Goal: Check status: Check status

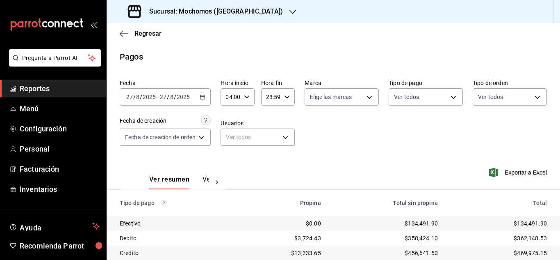
scroll to position [88, 0]
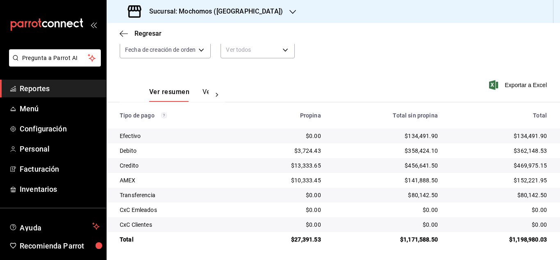
click at [54, 83] on span "Reportes" at bounding box center [60, 88] width 80 height 11
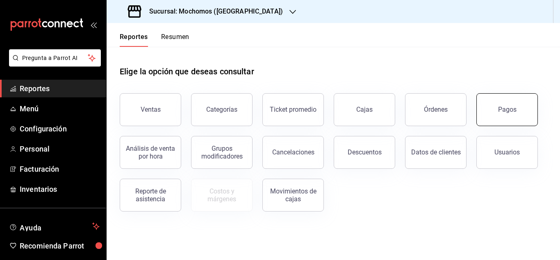
click at [502, 115] on button "Pagos" at bounding box center [507, 109] width 62 height 33
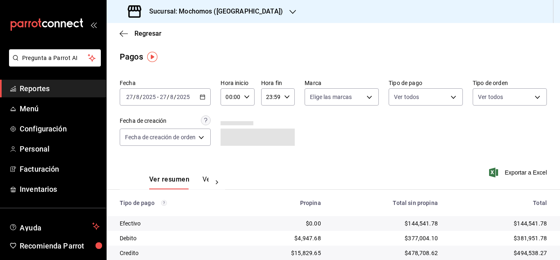
click at [246, 93] on div "00:00 Hora inicio" at bounding box center [238, 96] width 34 height 17
click at [232, 157] on span "04" at bounding box center [229, 155] width 3 height 7
type input "04:00"
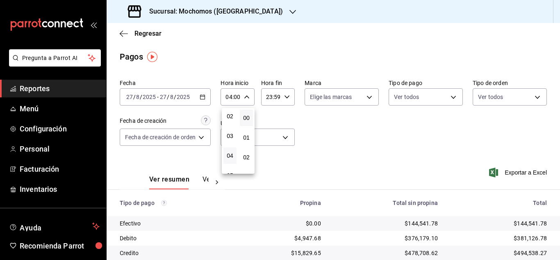
click at [557, 182] on div at bounding box center [280, 130] width 560 height 260
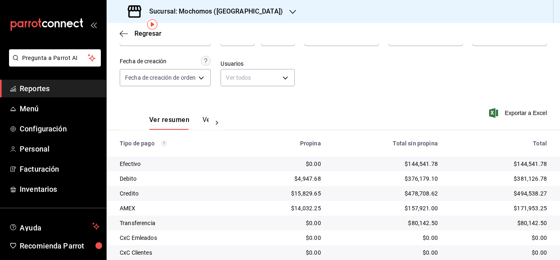
scroll to position [88, 0]
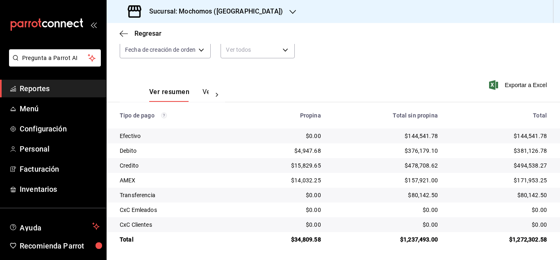
click at [62, 90] on span "Reportes" at bounding box center [60, 88] width 80 height 11
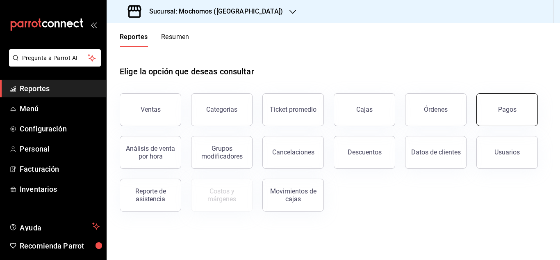
click at [517, 120] on button "Pagos" at bounding box center [507, 109] width 62 height 33
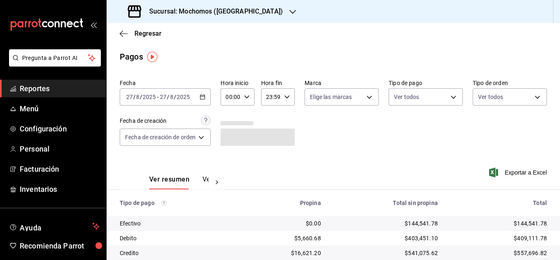
click at [242, 96] on div "00:00 Hora inicio" at bounding box center [238, 96] width 34 height 17
click at [235, 157] on button "04" at bounding box center [229, 155] width 13 height 16
type input "04:00"
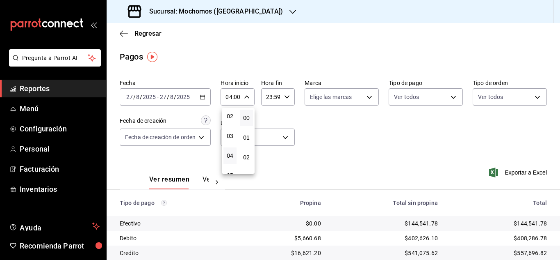
drag, startPoint x: 0, startPoint y: 93, endPoint x: 230, endPoint y: 159, distance: 238.8
click at [230, 159] on button "04" at bounding box center [229, 155] width 13 height 16
click at [59, 92] on div at bounding box center [280, 130] width 560 height 260
click at [69, 88] on span "Reportes" at bounding box center [60, 88] width 80 height 11
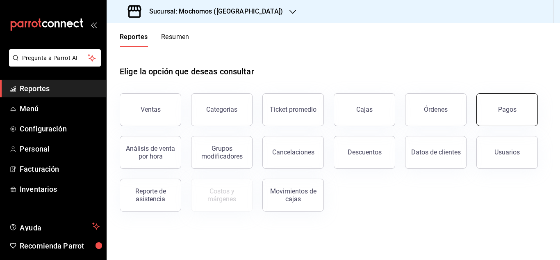
click at [498, 123] on button "Pagos" at bounding box center [507, 109] width 62 height 33
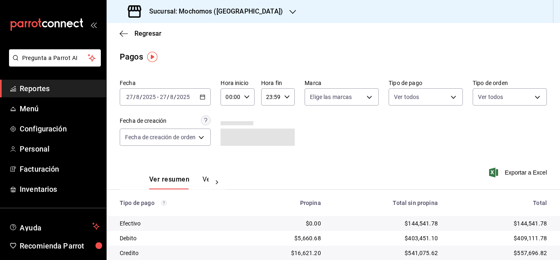
click at [251, 98] on div "00:00 Hora inicio" at bounding box center [238, 96] width 34 height 17
click at [232, 120] on button "04" at bounding box center [229, 114] width 13 height 16
type input "04:00"
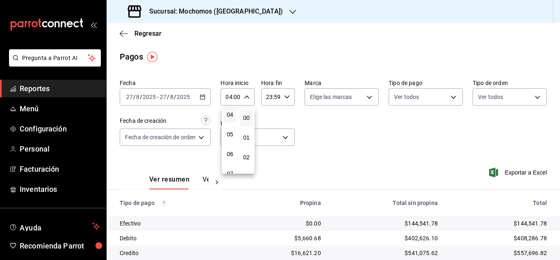
click at [37, 83] on div at bounding box center [280, 130] width 560 height 260
click at [76, 92] on span "Reportes" at bounding box center [60, 88] width 80 height 11
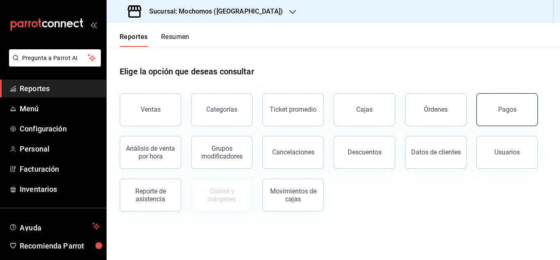
click at [514, 116] on button "Pagos" at bounding box center [507, 109] width 62 height 33
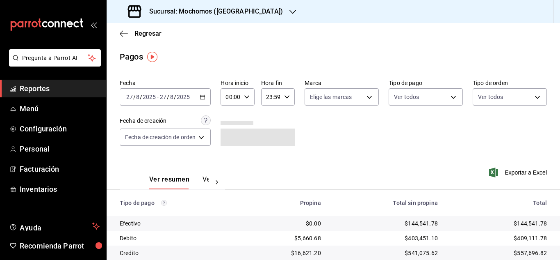
click at [247, 96] on icon "button" at bounding box center [247, 97] width 6 height 6
click at [228, 153] on span "04" at bounding box center [229, 155] width 3 height 7
type input "04:00"
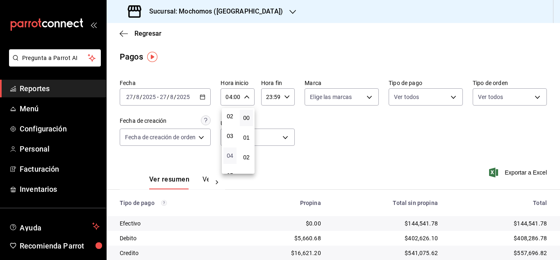
click at [223, 147] on button "04" at bounding box center [229, 155] width 13 height 16
drag, startPoint x: 228, startPoint y: 153, endPoint x: 392, endPoint y: 126, distance: 167.0
click at [392, 126] on div at bounding box center [280, 130] width 560 height 260
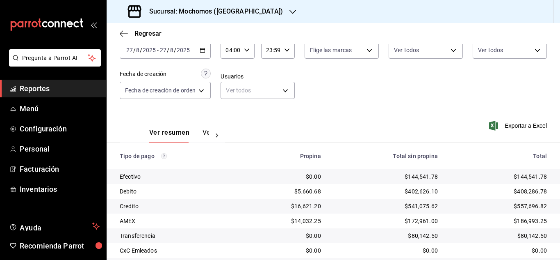
scroll to position [82, 0]
